Goal: Task Accomplishment & Management: Complete application form

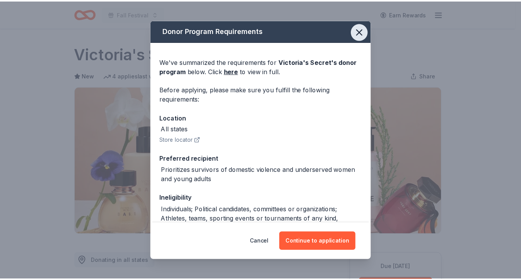
scroll to position [113, 0]
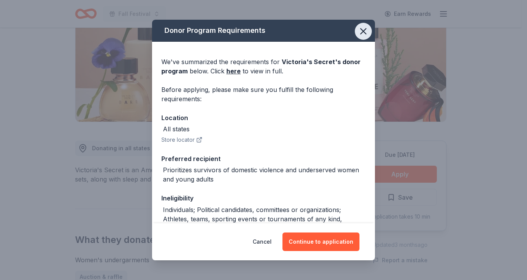
click at [360, 31] on icon "button" at bounding box center [362, 31] width 5 height 5
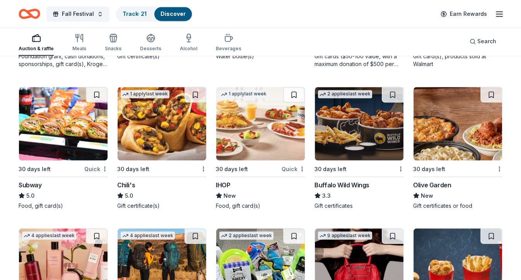
scroll to position [3772, 0]
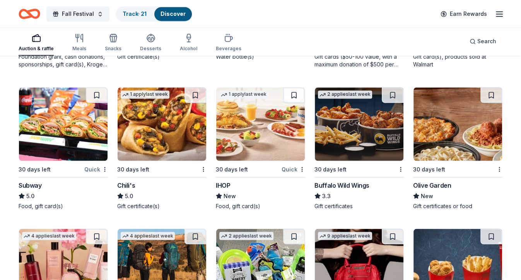
click at [179, 128] on img at bounding box center [162, 123] width 89 height 73
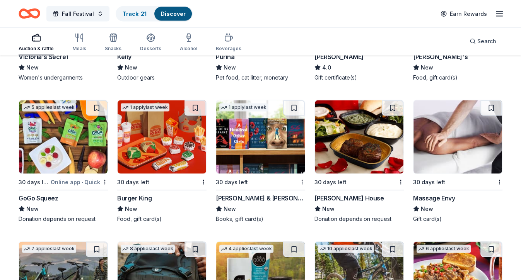
scroll to position [4053, 0]
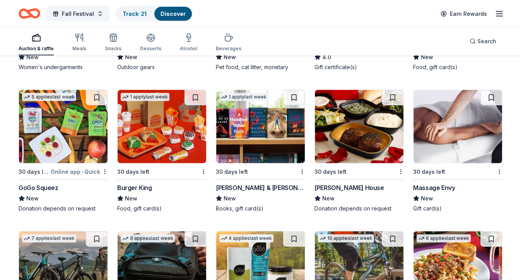
click at [270, 135] on img at bounding box center [260, 126] width 89 height 73
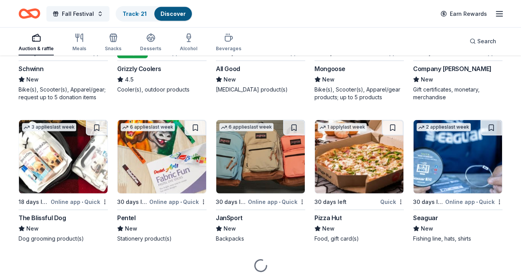
scroll to position [4315, 0]
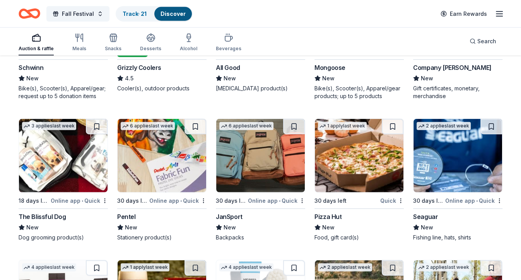
click at [277, 166] on img at bounding box center [260, 155] width 89 height 73
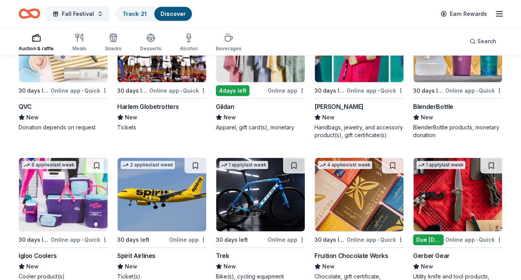
scroll to position [4750, 0]
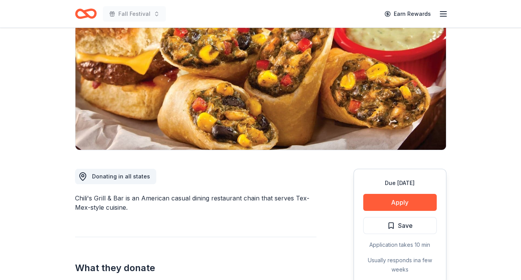
scroll to position [86, 0]
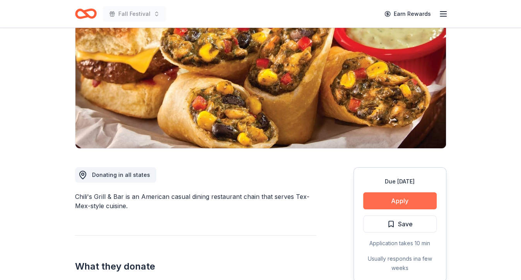
click at [400, 198] on button "Apply" at bounding box center [399, 201] width 73 height 17
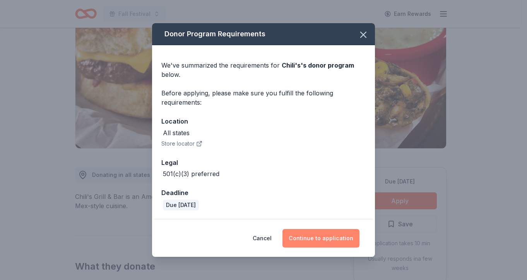
click at [344, 247] on button "Continue to application" at bounding box center [320, 238] width 77 height 19
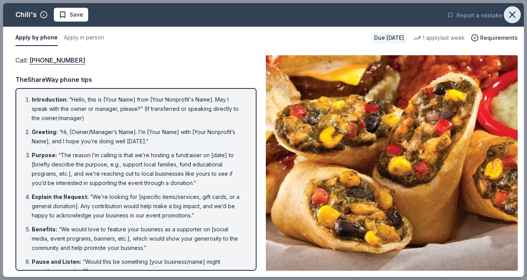
click at [512, 13] on icon "button" at bounding box center [512, 14] width 11 height 11
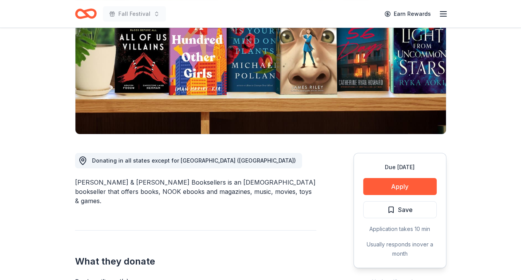
scroll to position [106, 0]
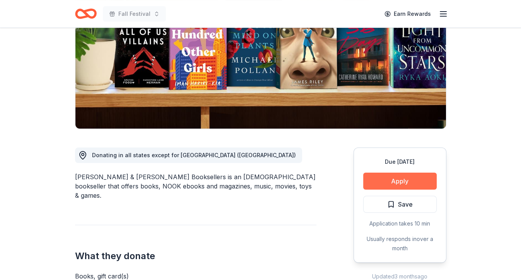
click at [397, 176] on button "Apply" at bounding box center [399, 181] width 73 height 17
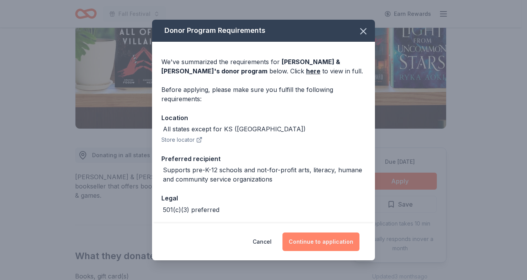
click at [333, 239] on button "Continue to application" at bounding box center [320, 242] width 77 height 19
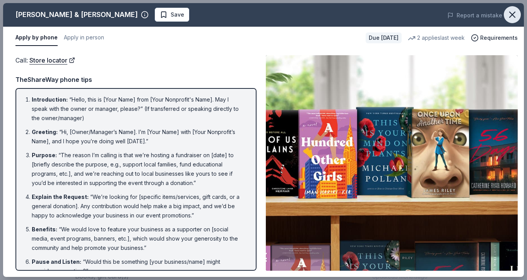
click at [512, 16] on icon "button" at bounding box center [512, 14] width 11 height 11
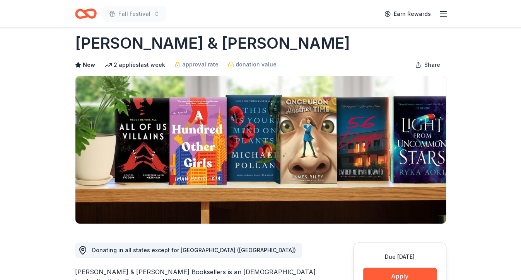
scroll to position [0, 0]
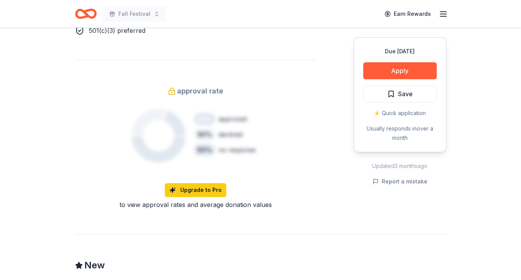
scroll to position [517, 0]
